Goal: Task Accomplishment & Management: Manage account settings

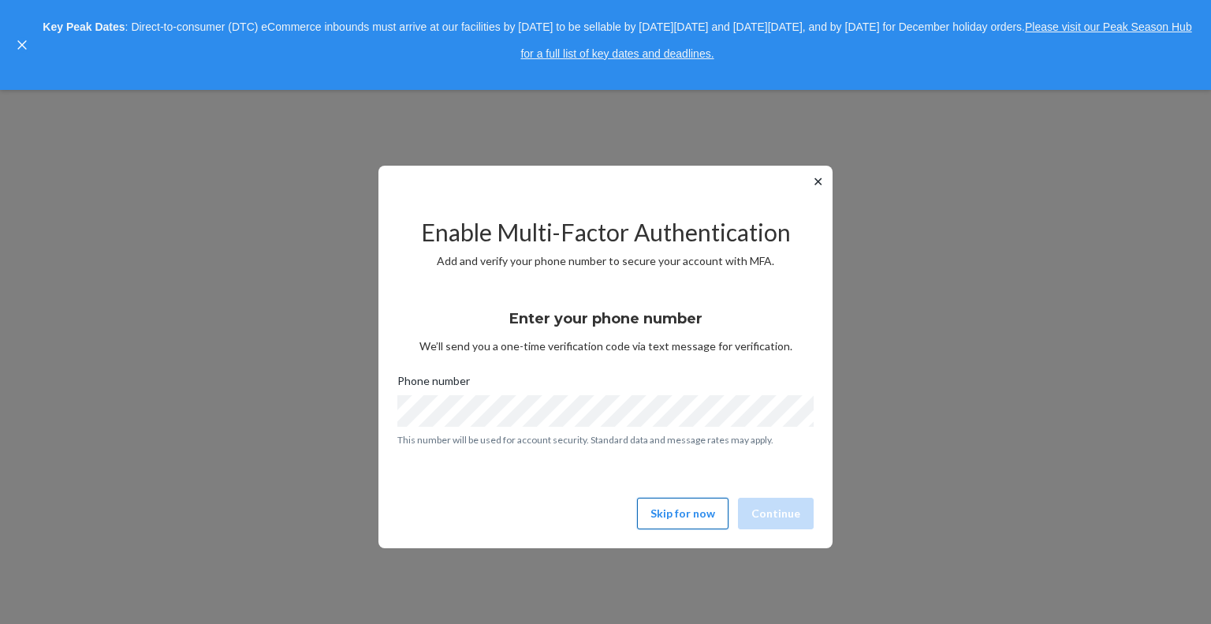
click at [666, 504] on button "Skip for now" at bounding box center [682, 514] width 91 height 32
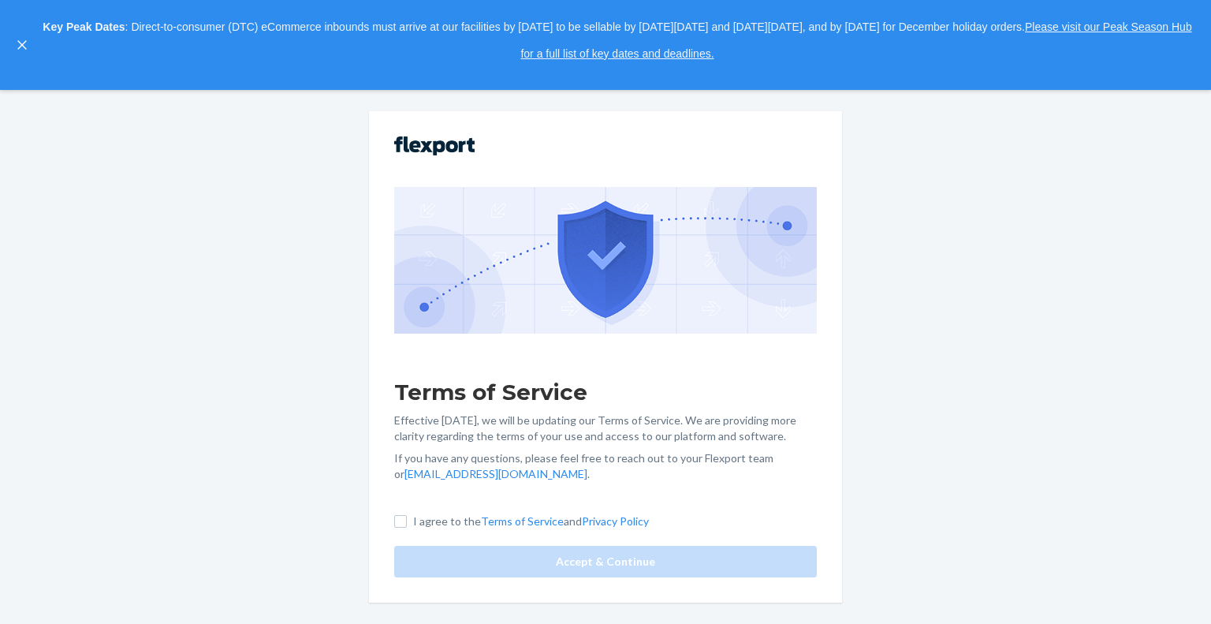
click at [415, 518] on p "I agree to the Terms of Service and Privacy Policy" at bounding box center [531, 521] width 236 height 16
click at [407, 518] on input "I agree to the Terms of Service and Privacy Policy" at bounding box center [400, 521] width 13 height 13
checkbox input "true"
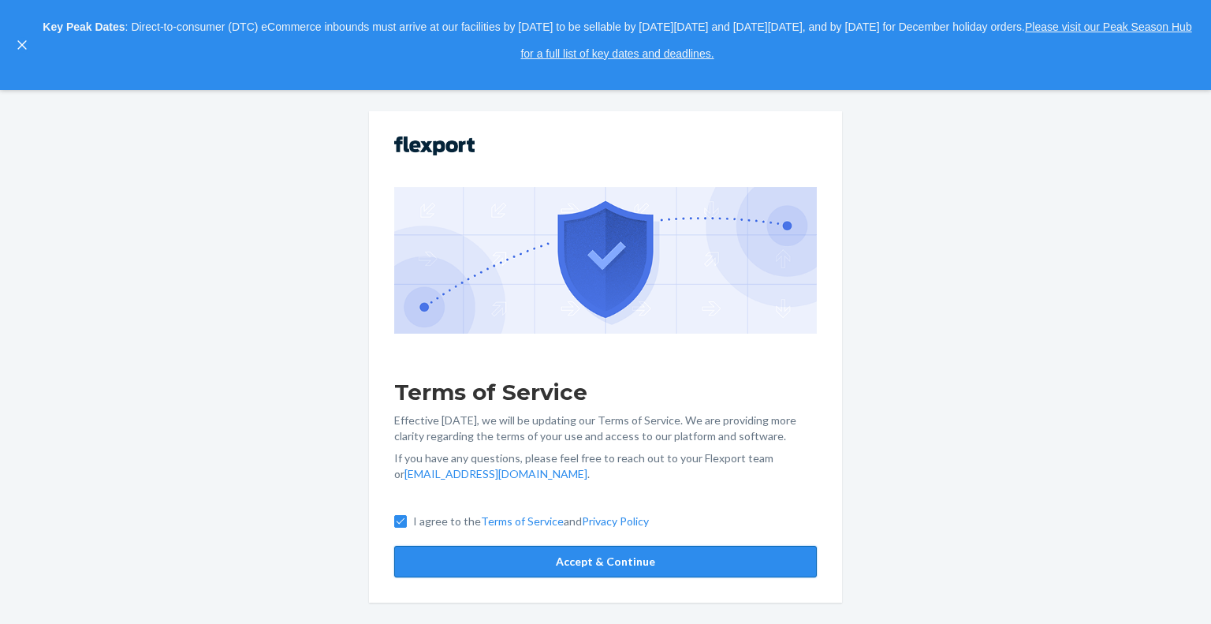
click at [448, 551] on button "Accept & Continue" at bounding box center [605, 562] width 423 height 32
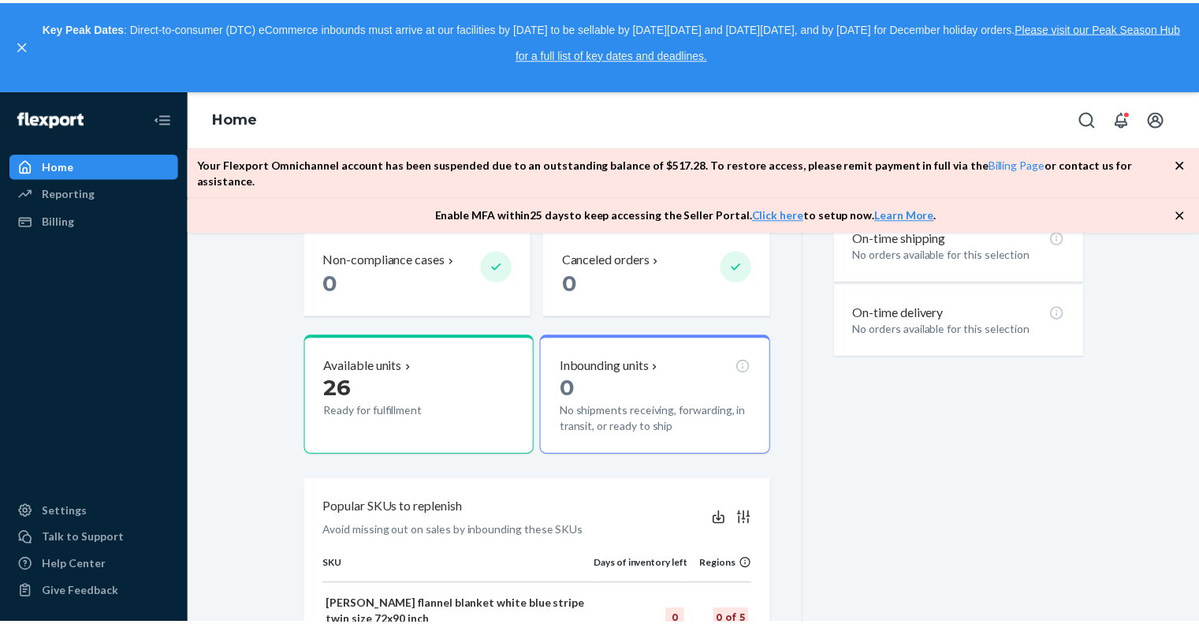
scroll to position [465, 0]
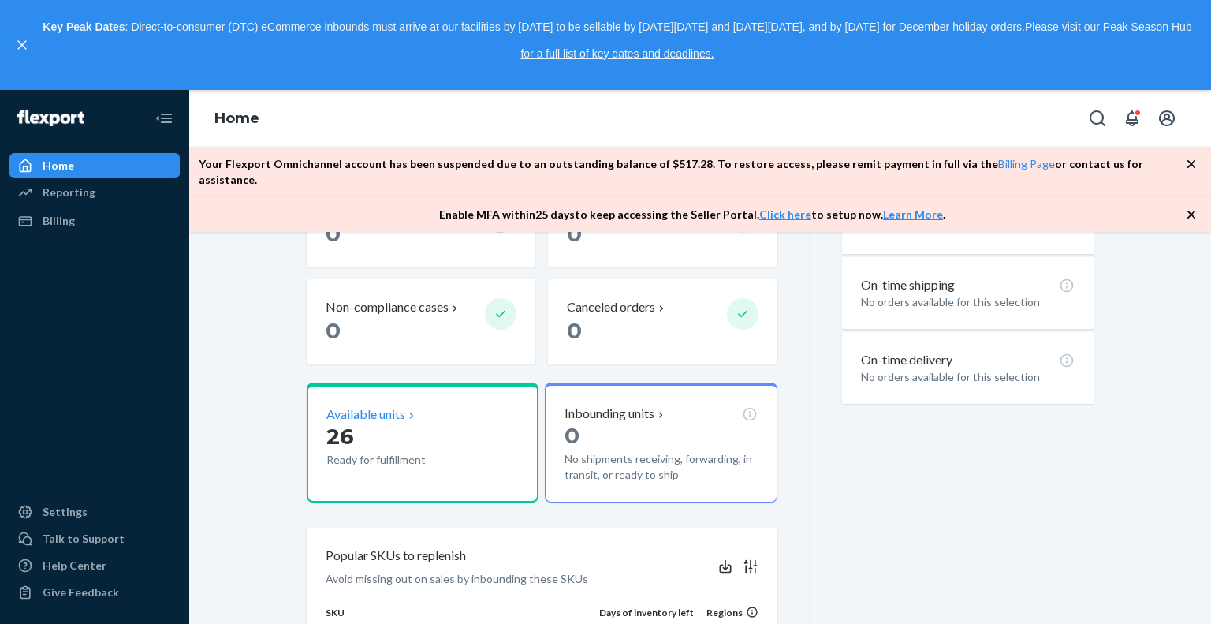
click at [375, 422] on p "26" at bounding box center [399, 436] width 146 height 28
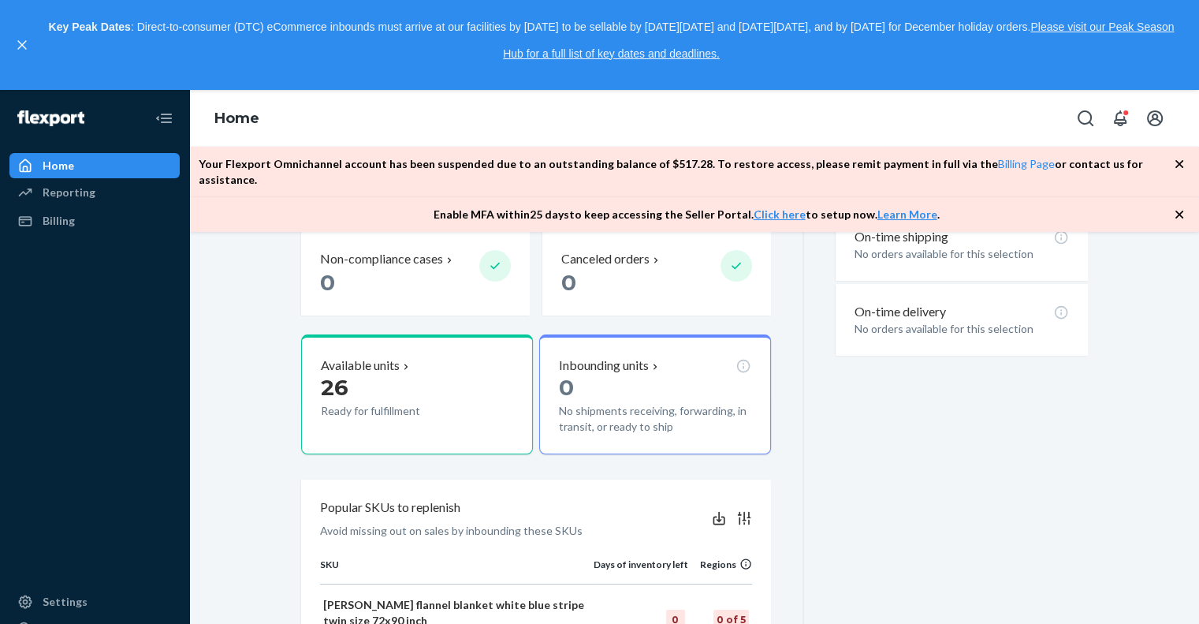
scroll to position [514, 0]
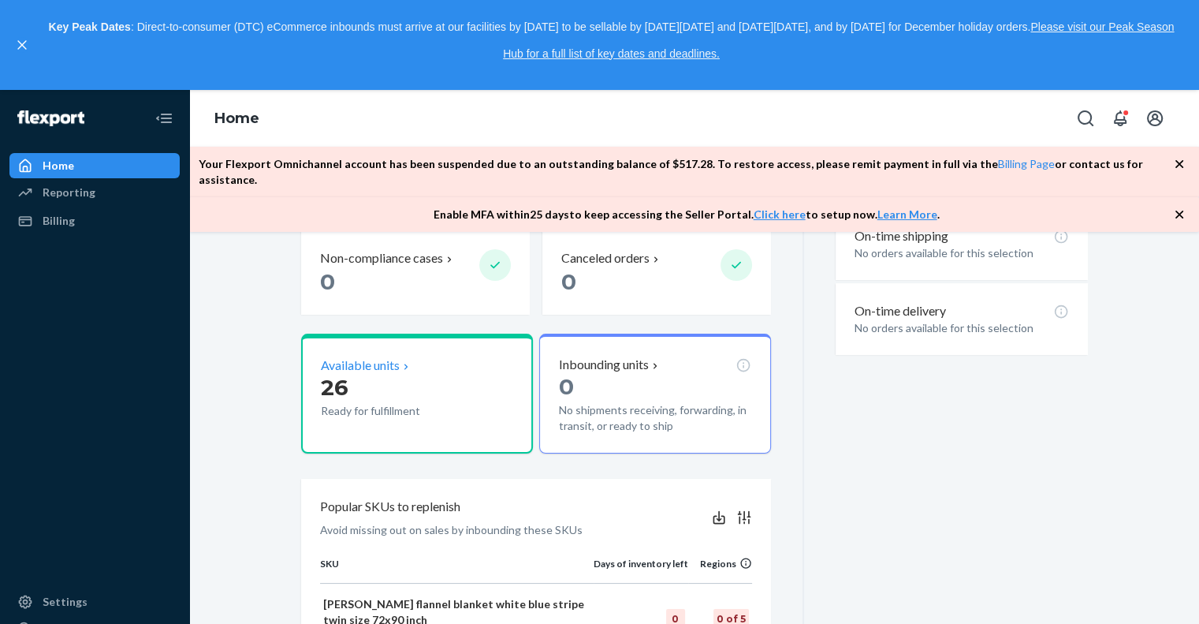
click at [410, 356] on div "Available units" at bounding box center [417, 365] width 192 height 18
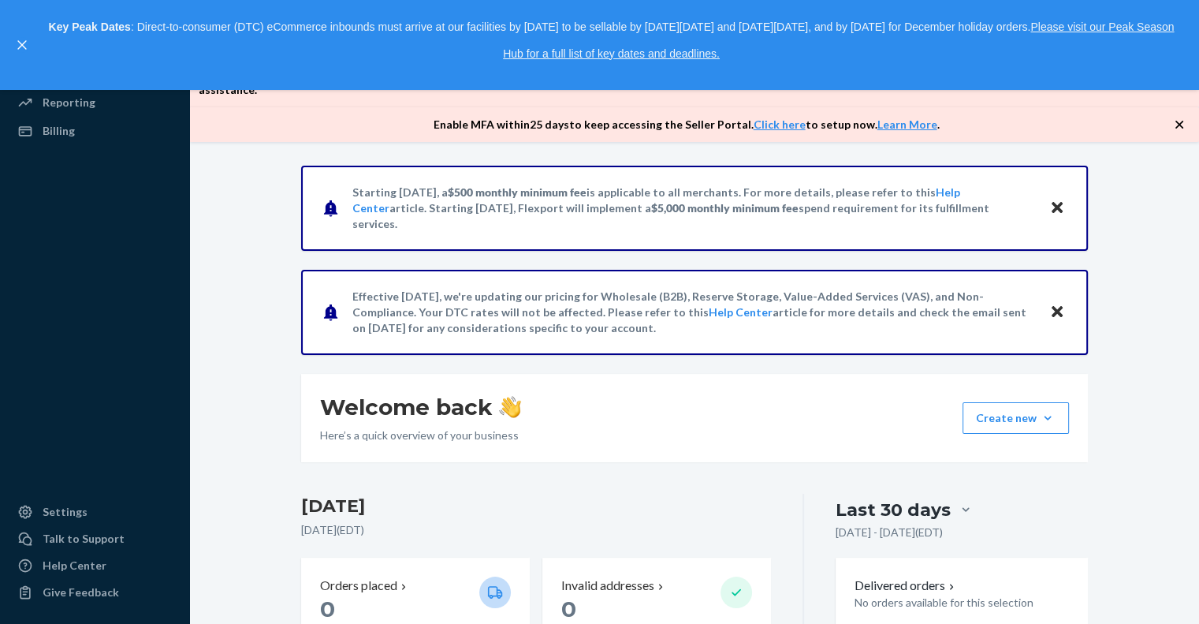
click at [1170, 114] on div "Enable MFA [DATE] to keep accessing the Seller Portal. Click here to setup now.…" at bounding box center [694, 124] width 1010 height 35
click at [1179, 117] on icon "button" at bounding box center [1180, 125] width 16 height 16
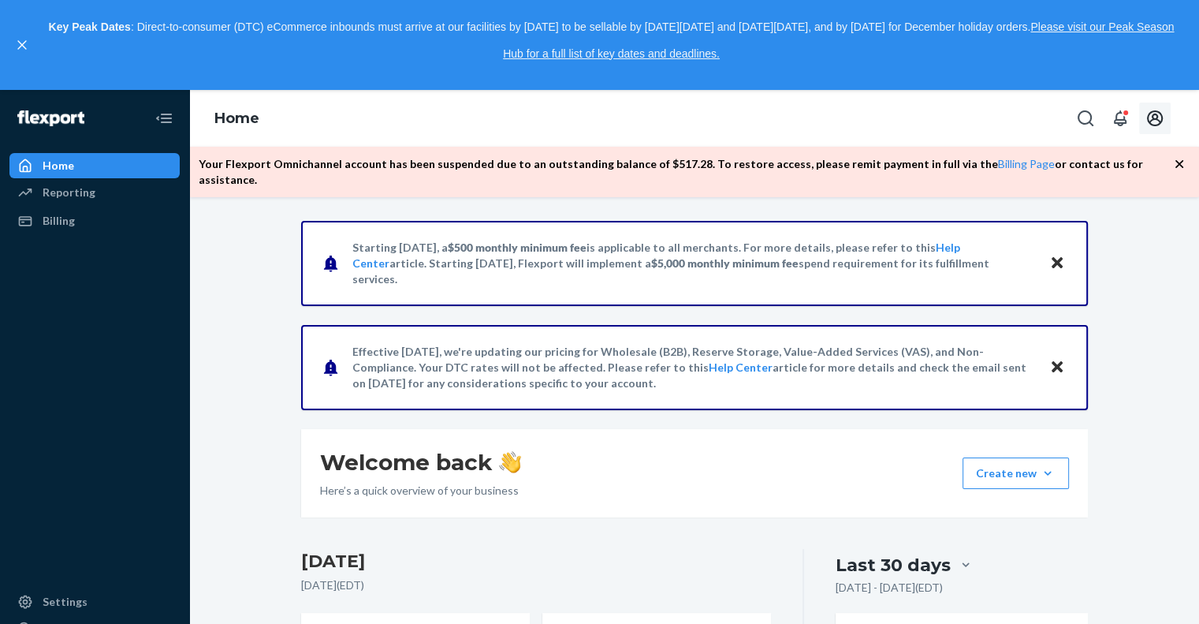
click at [1156, 115] on icon "Open account menu" at bounding box center [1155, 118] width 16 height 16
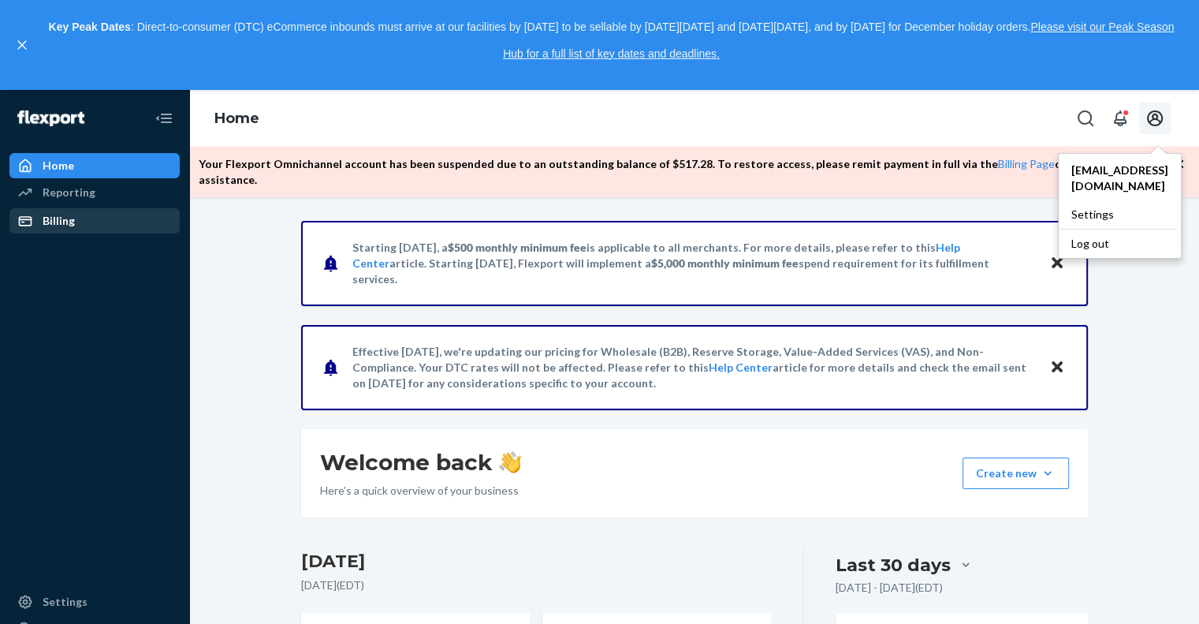
click at [79, 214] on div "Billing" at bounding box center [94, 221] width 167 height 22
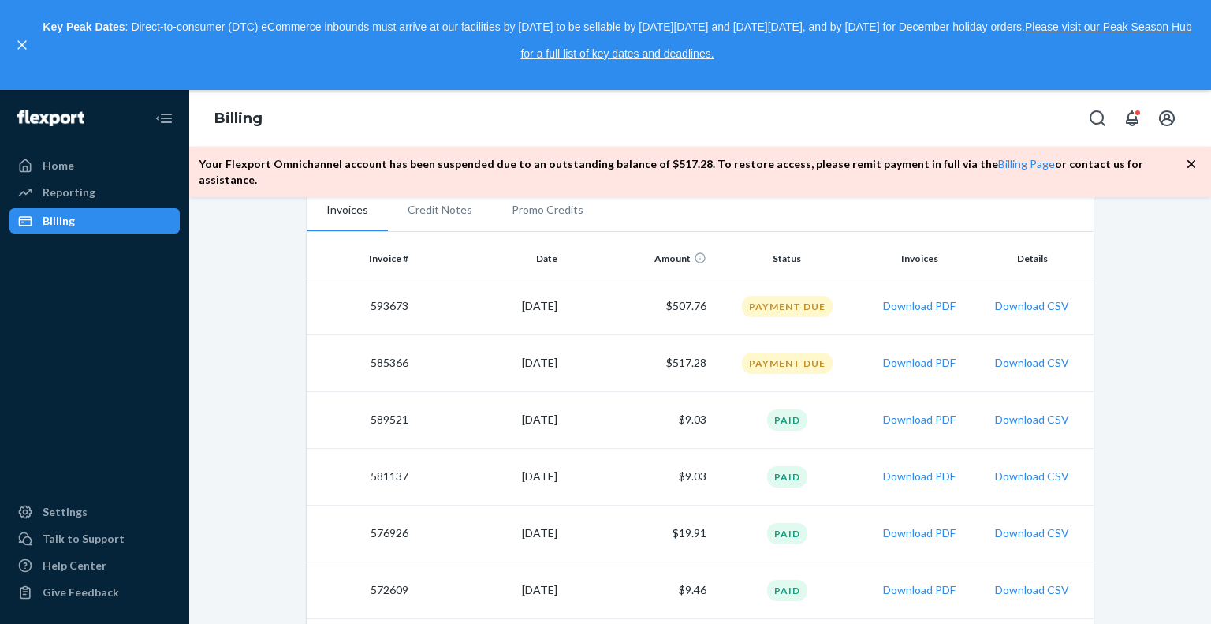
scroll to position [319, 0]
click at [911, 356] on button "Download PDF" at bounding box center [919, 364] width 73 height 16
click at [1168, 122] on icon "Open account menu" at bounding box center [1167, 118] width 19 height 19
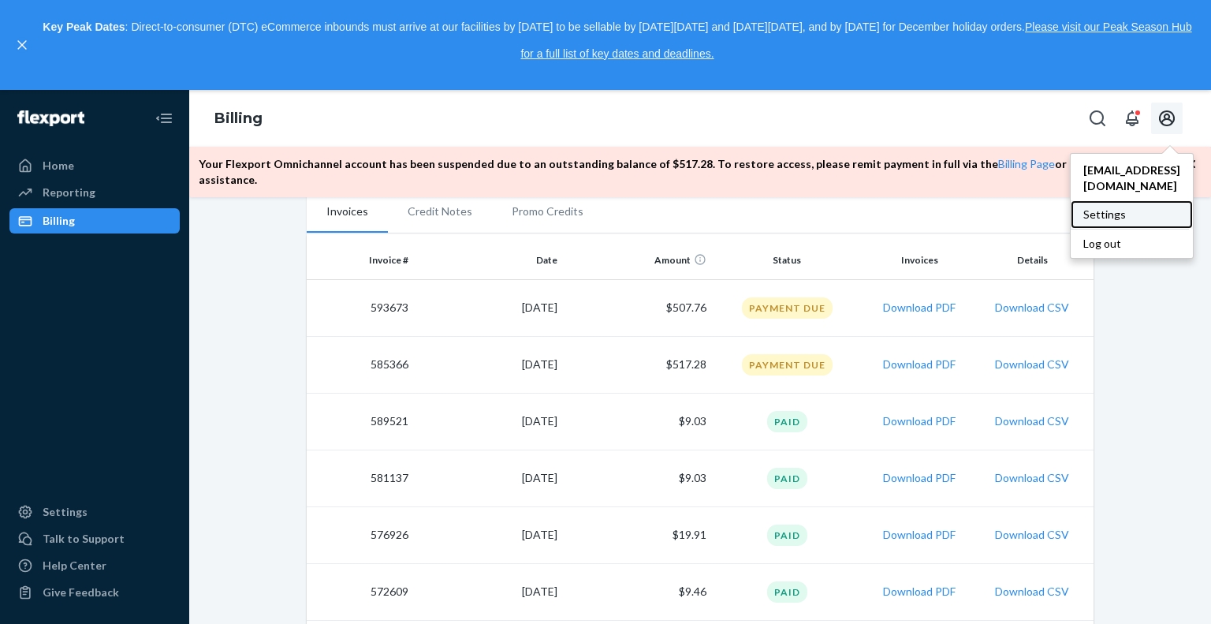
click at [1087, 204] on div "Settings" at bounding box center [1132, 214] width 122 height 28
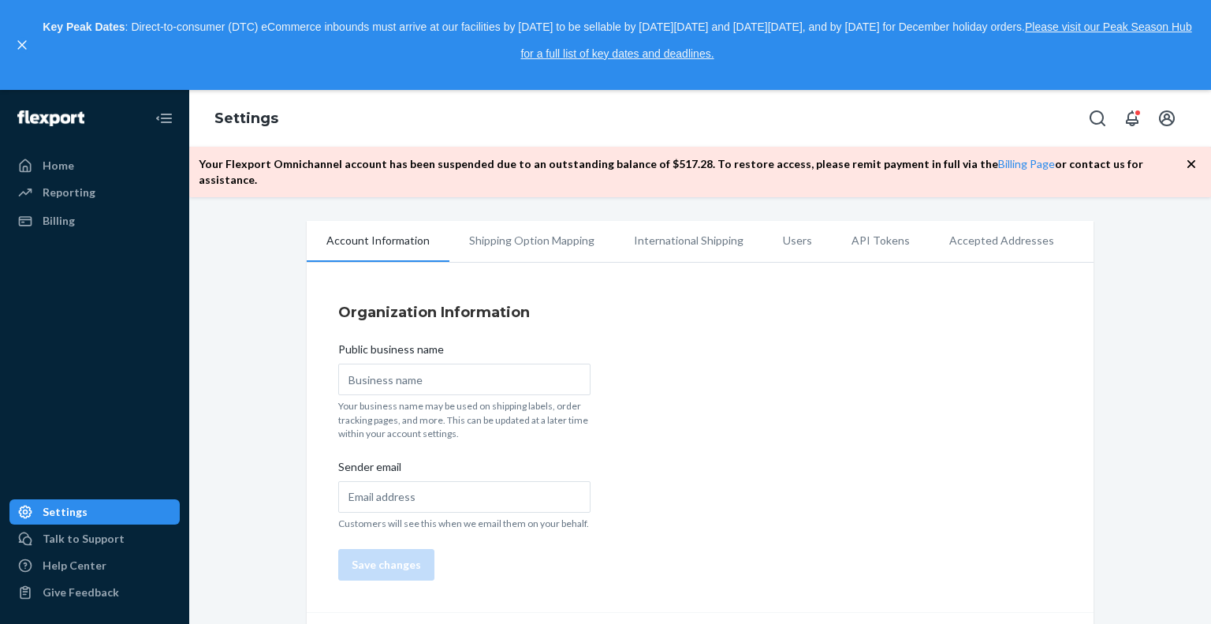
click at [1188, 161] on icon "button" at bounding box center [1192, 164] width 8 height 8
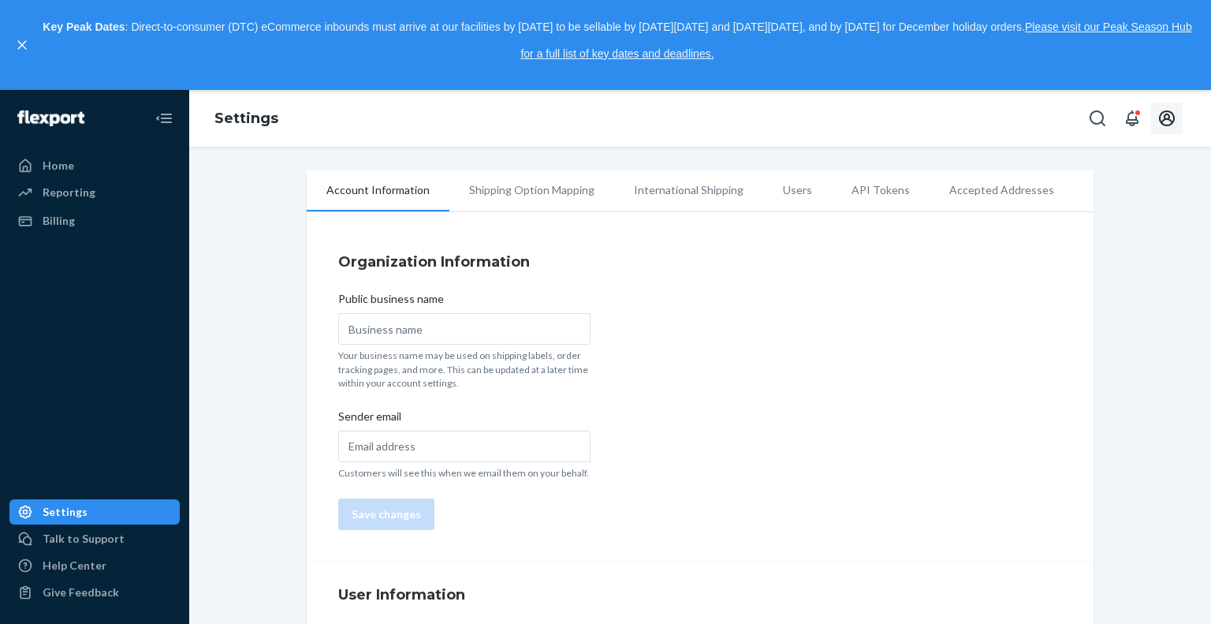
click at [1173, 121] on icon "Open account menu" at bounding box center [1167, 118] width 16 height 16
click at [1095, 229] on div "Log out" at bounding box center [1130, 243] width 118 height 29
